Goal: Task Accomplishment & Management: Use online tool/utility

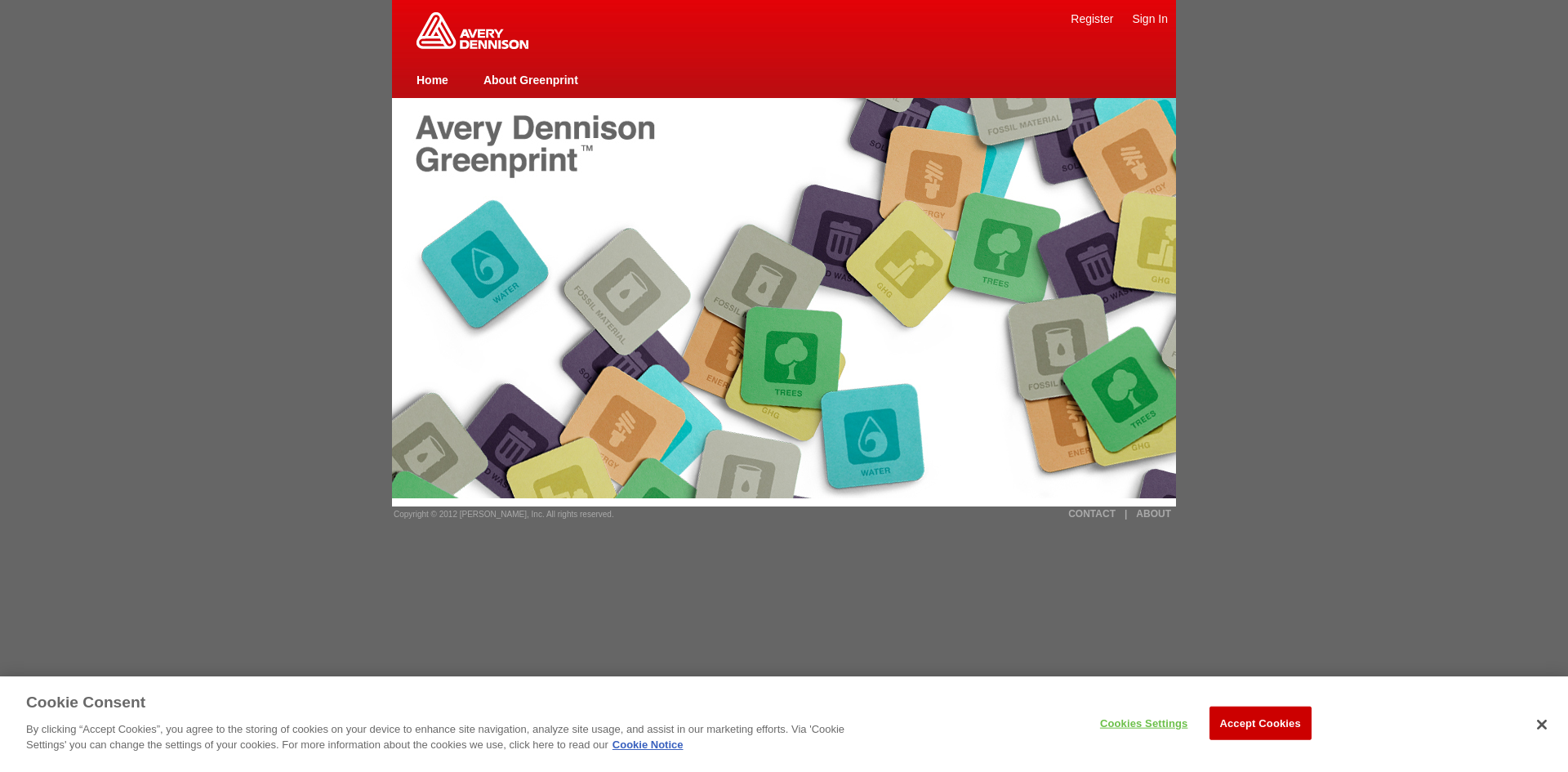
click at [657, 266] on div at bounding box center [784, 213] width 784 height 229
click at [1144, 19] on link "Sign In" at bounding box center [1149, 18] width 36 height 13
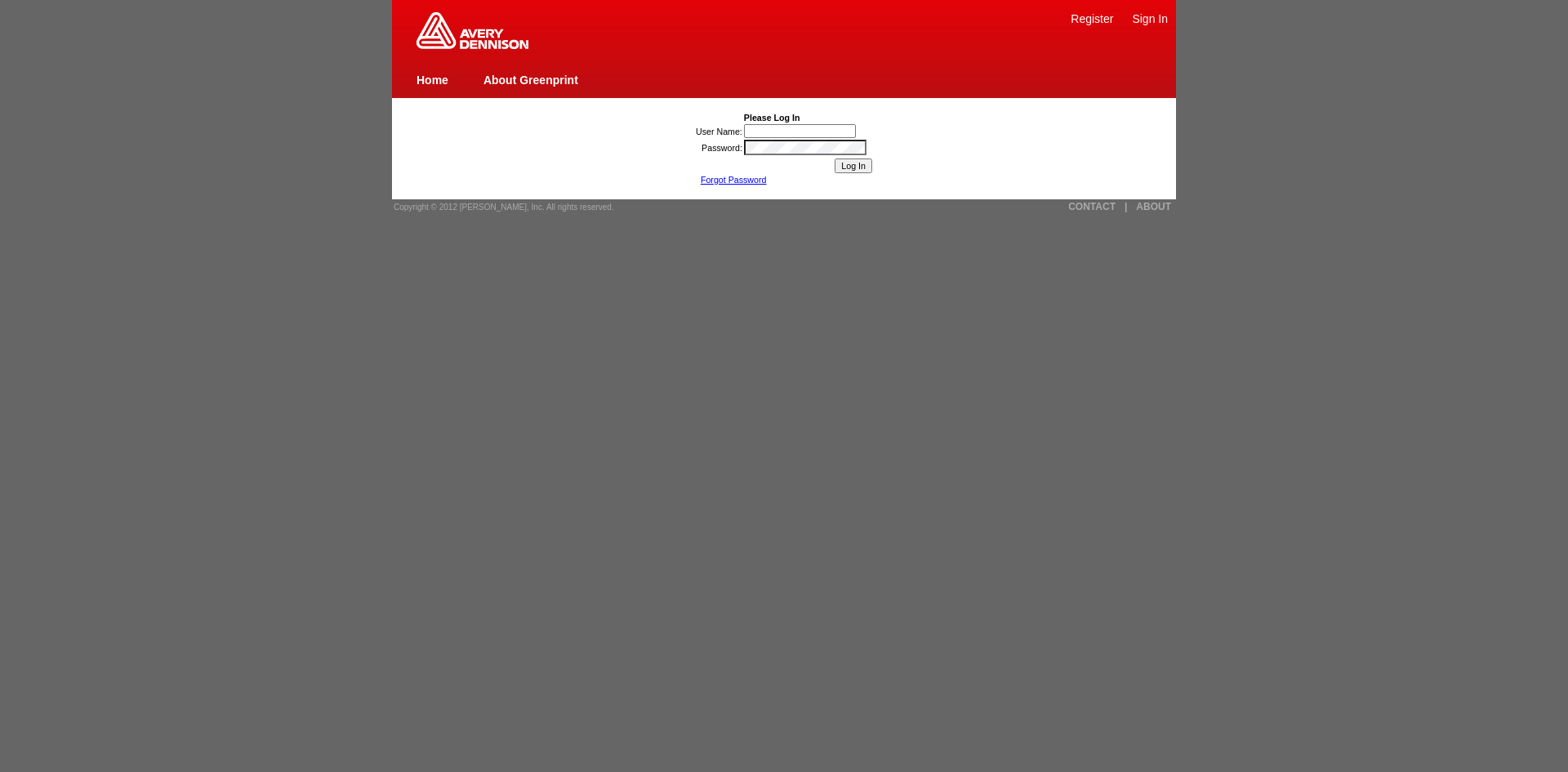
type input "[PERSON_NAME] Ning1"
click at [843, 170] on input "Log In" at bounding box center [853, 166] width 38 height 15
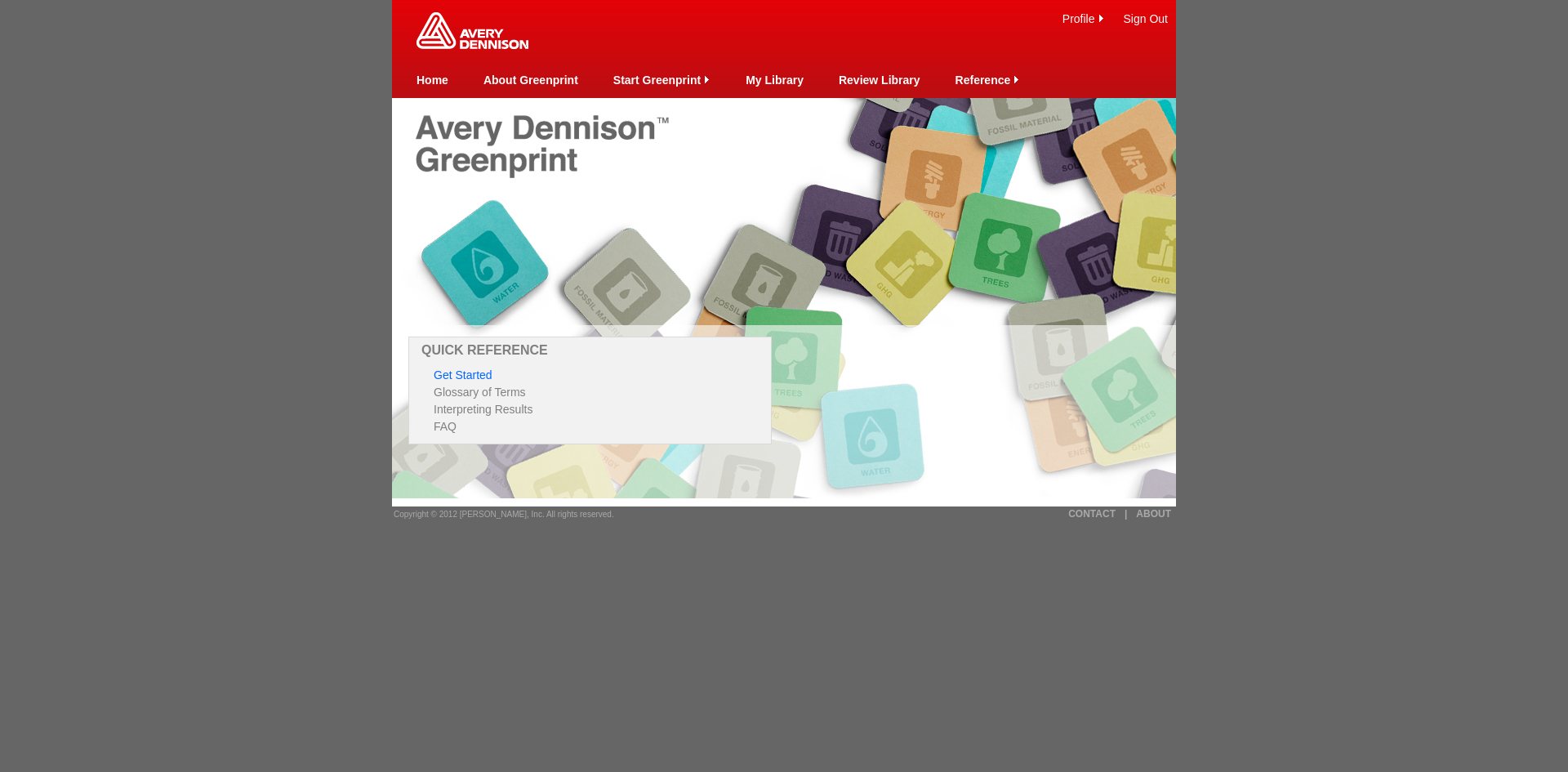
click at [460, 369] on link "Get Started" at bounding box center [463, 375] width 59 height 13
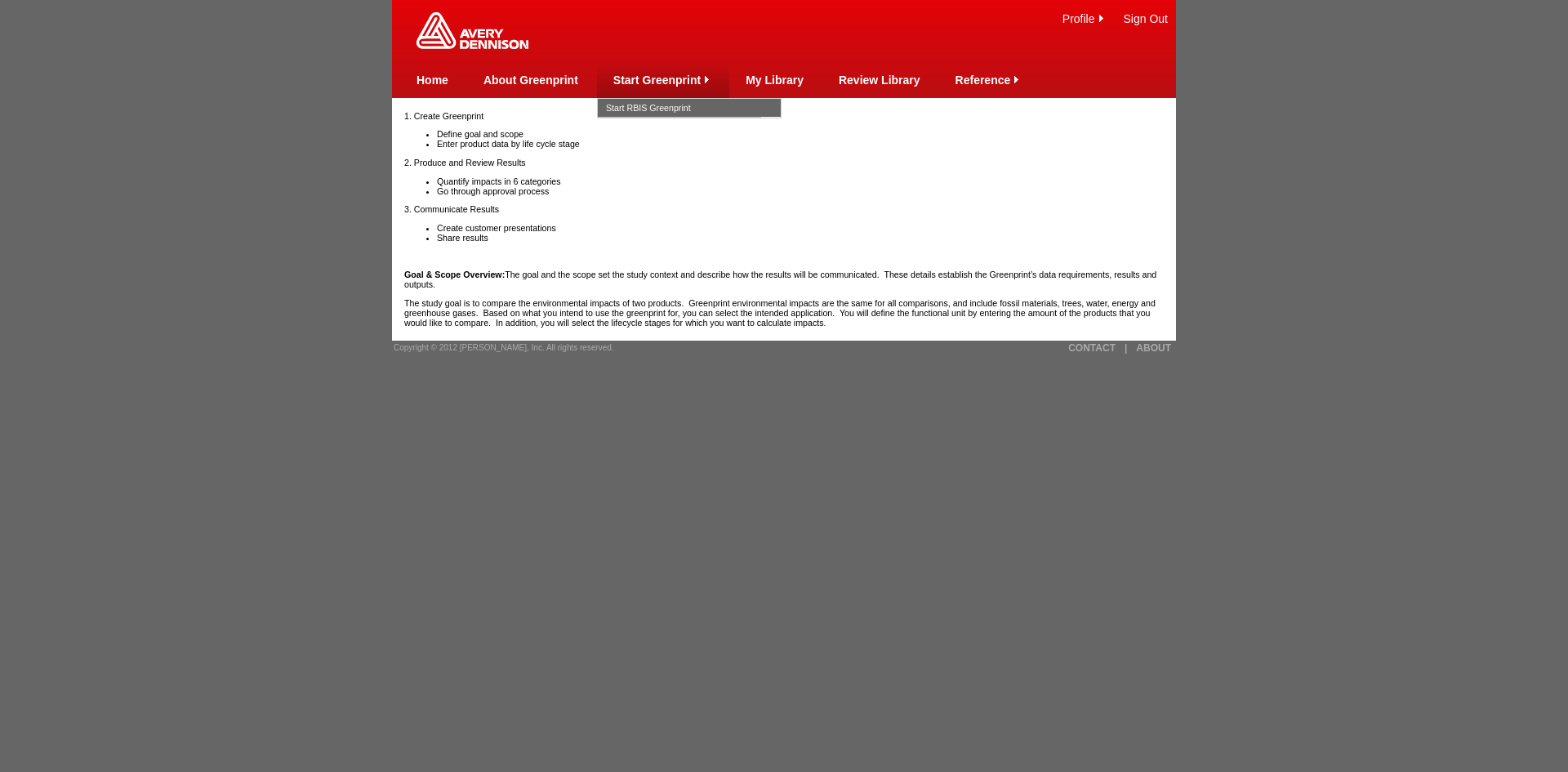
click at [658, 81] on link "Start Greenprint" at bounding box center [656, 80] width 87 height 13
click at [668, 109] on link "Start RBIS Greenprint" at bounding box center [689, 108] width 167 height 18
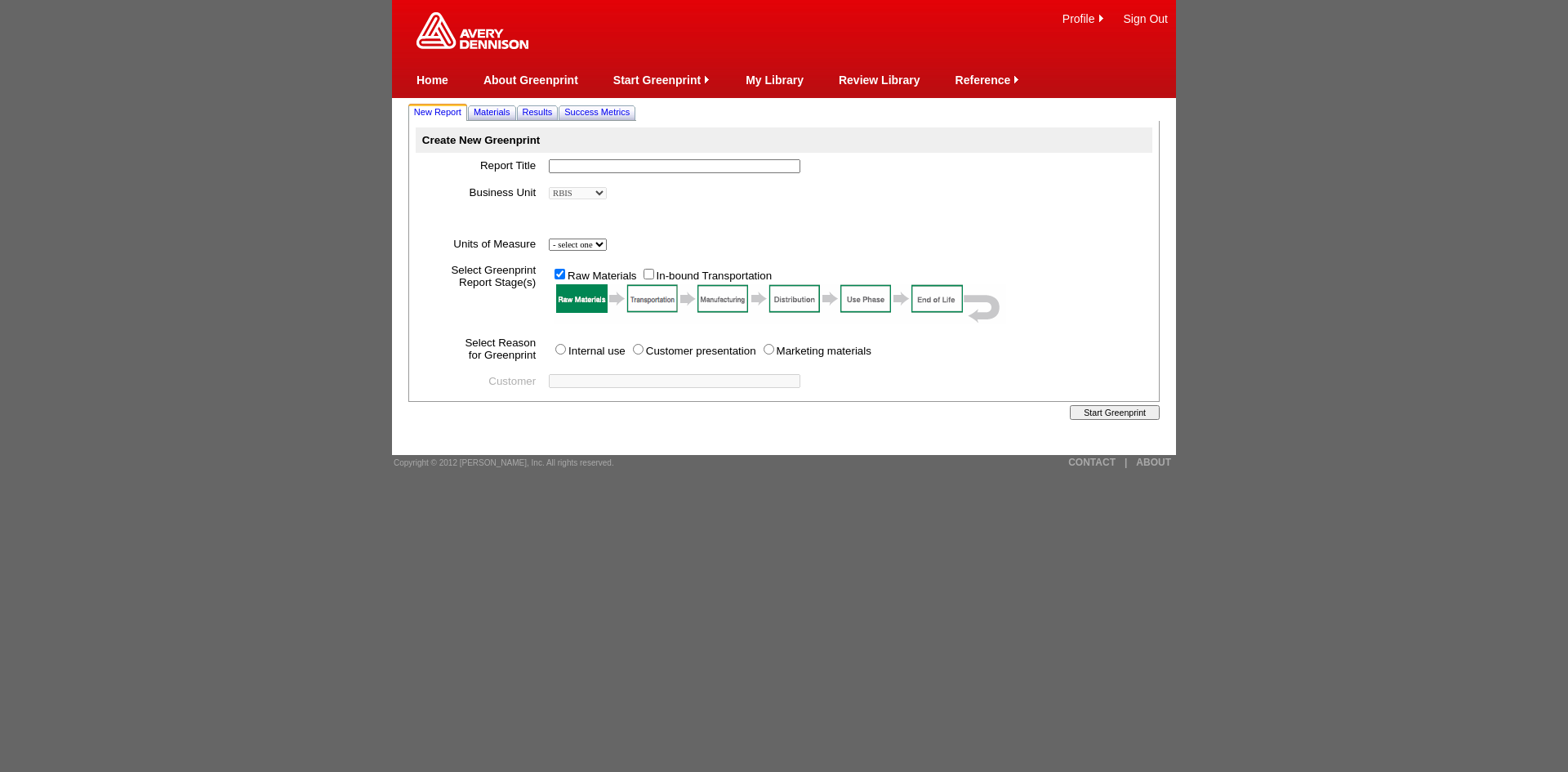
click at [683, 169] on input "text" at bounding box center [674, 166] width 252 height 14
